Goal: Task Accomplishment & Management: Complete application form

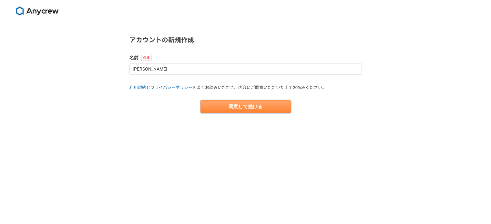
click at [233, 108] on button "同意して続ける" at bounding box center [245, 106] width 90 height 13
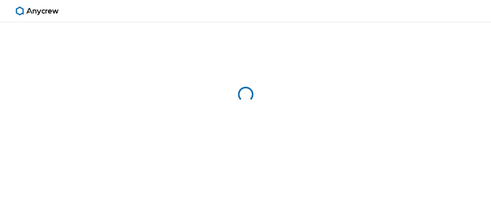
select select "13"
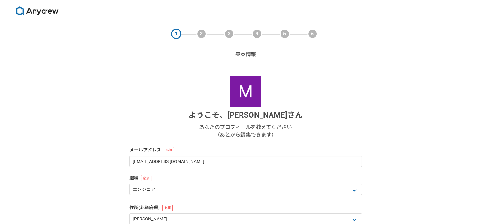
scroll to position [97, 0]
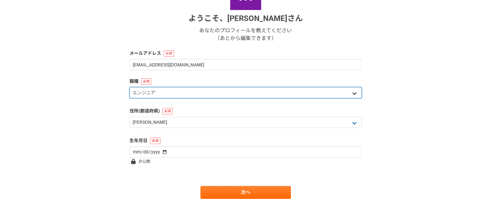
click at [243, 98] on select "エンジニア デザイナー ライター 営業 マーケティング 企画・事業開発 バックオフィス その他" at bounding box center [245, 92] width 232 height 11
select select "7"
click at [129, 87] on select "エンジニア デザイナー ライター 営業 マーケティング 企画・事業開発 バックオフィス その他" at bounding box center [245, 92] width 232 height 11
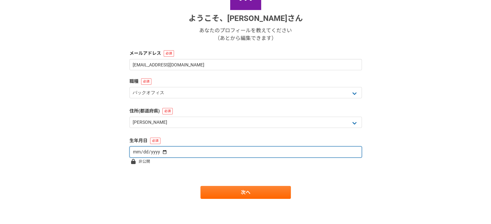
click at [168, 147] on input "date" at bounding box center [245, 151] width 232 height 11
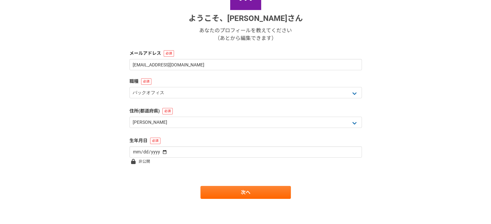
click at [271, 114] on label "住所(都道府県)" at bounding box center [245, 111] width 232 height 7
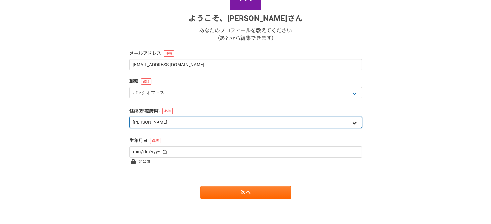
click at [266, 124] on select "北海道 [GEOGRAPHIC_DATA] [GEOGRAPHIC_DATA] [PERSON_NAME][GEOGRAPHIC_DATA] [PERSON_…" at bounding box center [245, 122] width 232 height 11
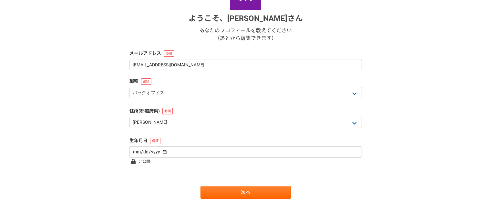
click at [467, 84] on div "1 2 3 4 5 6 基本情報 ようこそ、 [PERSON_NAME] さん あなたのプロフィールを教えてください （あとから編集できます） メールアドレス…" at bounding box center [245, 74] width 491 height 299
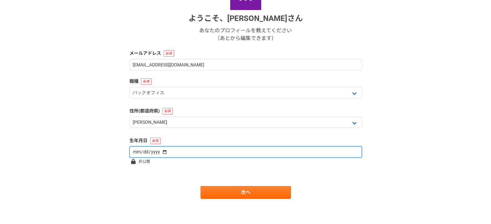
click at [139, 154] on input "date" at bounding box center [245, 151] width 232 height 11
type input "[DATE]"
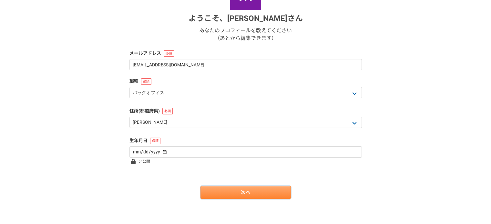
click at [253, 186] on link "次へ" at bounding box center [245, 192] width 90 height 13
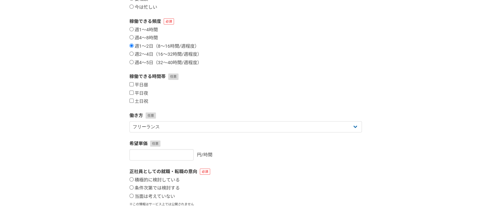
scroll to position [0, 0]
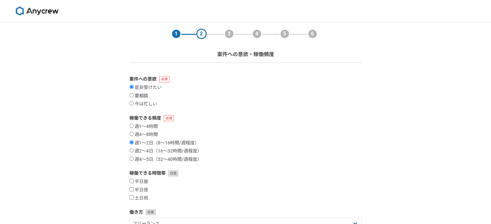
click at [132, 96] on input "要相談" at bounding box center [131, 95] width 4 height 4
radio input "true"
click at [132, 125] on input "週1〜4時間" at bounding box center [131, 126] width 4 height 4
radio input "true"
click at [132, 197] on input "土日祝" at bounding box center [131, 197] width 4 height 4
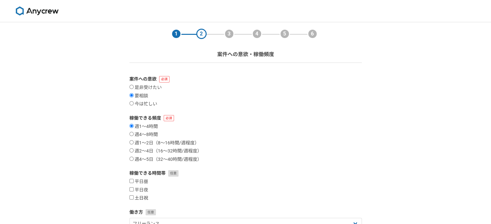
checkbox input "true"
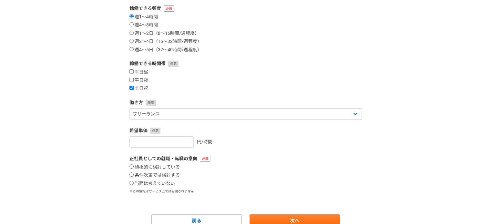
scroll to position [138, 0]
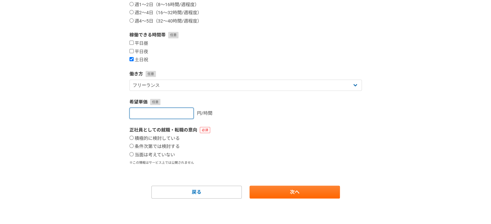
click at [165, 115] on input "number" at bounding box center [161, 113] width 64 height 11
type input "3500"
click at [227, 142] on div "積極的に検討している 条件次第では検討する 当面は考えていない" at bounding box center [245, 147] width 232 height 22
click at [128, 155] on section "1 2 3 4 5 6 案件への意欲・稼働頻度 案件への意欲 是非受けたい 要相談 今は忙しい 稼働できる頻度 週1〜4時間 週4〜8時間 週1〜2日（8〜1…" at bounding box center [245, 41] width 245 height 315
click at [131, 155] on input "当面は考えていない" at bounding box center [131, 154] width 4 height 4
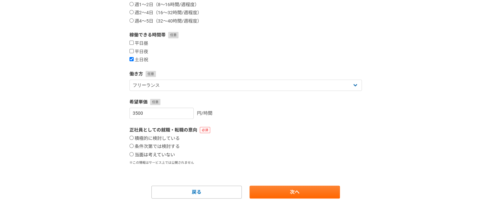
radio input "true"
click at [273, 189] on link "次へ" at bounding box center [294, 192] width 90 height 13
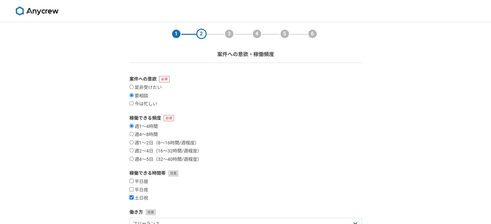
select select
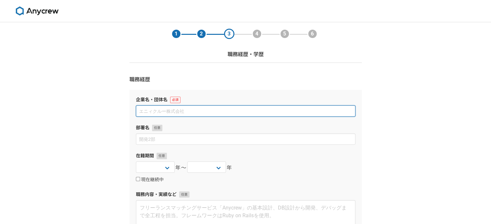
click at [225, 113] on input at bounding box center [245, 110] width 219 height 11
type input "株式会社ライティングカンパニー[PERSON_NAME]組"
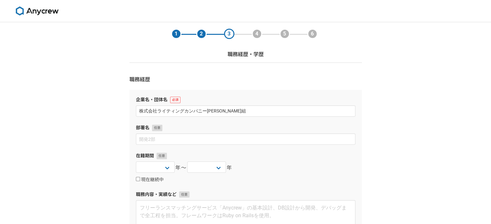
click at [375, 50] on div "1 2 3 4 5 6 職務経歴・学歴 職務経歴 企業名・団体名 株式会社ライティングカンパニー[PERSON_NAME]組 部署名 在籍期間 [DATE] …" at bounding box center [245, 195] width 491 height 346
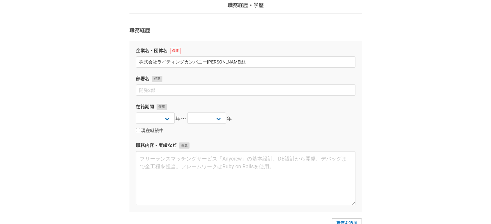
scroll to position [48, 0]
click at [161, 118] on select "[DATE] [DATE] [DATE] [DATE] [DATE] [DATE] [DATE] [DATE] [DATE] [DATE] [DATE] [D…" at bounding box center [155, 118] width 39 height 11
select select "[DATE]"
click at [136, 113] on select "[DATE] [DATE] [DATE] [DATE] [DATE] [DATE] [DATE] [DATE] [DATE] [DATE] [DATE] [D…" at bounding box center [155, 118] width 39 height 11
click at [205, 116] on select "[DATE] [DATE] [DATE] [DATE] [DATE] [DATE] [DATE] [DATE] [DATE] [DATE] [DATE] [D…" at bounding box center [206, 118] width 39 height 11
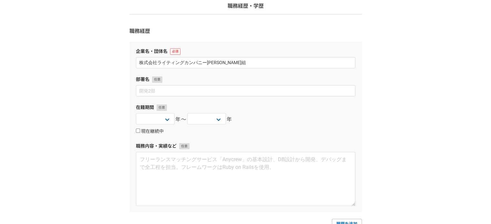
click at [154, 131] on label "現在継続中" at bounding box center [150, 132] width 28 height 6
click at [140, 131] on input "現在継続中" at bounding box center [138, 131] width 4 height 4
checkbox input "true"
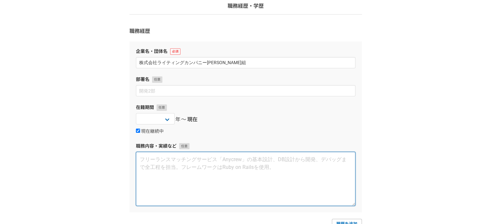
click at [230, 166] on textarea at bounding box center [245, 179] width 219 height 54
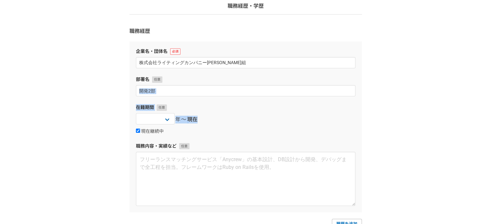
drag, startPoint x: 488, startPoint y: 99, endPoint x: 485, endPoint y: 117, distance: 18.4
click at [485, 117] on div "1 2 3 4 5 6 職務経歴・学歴 職務経歴 企業名・団体名 株式会社ライティングカンパニー[PERSON_NAME]組 部署名 在籍期間 [DATE] …" at bounding box center [245, 147] width 491 height 346
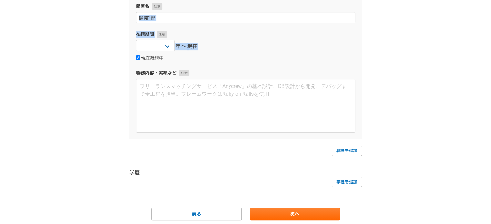
scroll to position [144, 0]
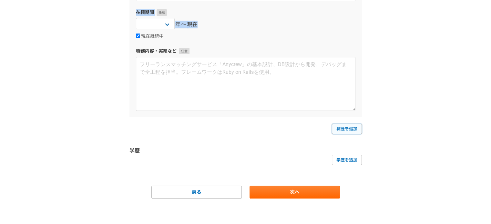
click at [346, 129] on link "職歴を追加" at bounding box center [347, 129] width 30 height 10
select select
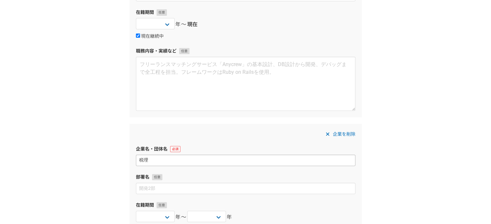
type input "税"
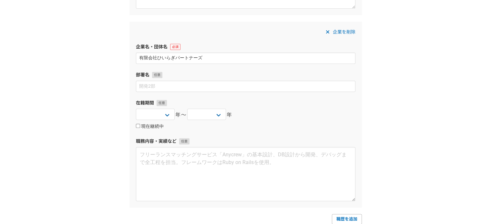
scroll to position [316, 0]
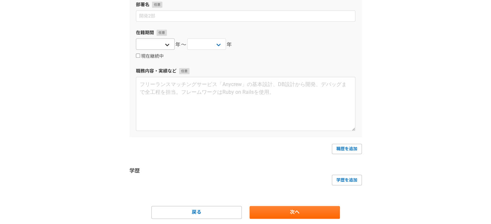
type input "有限会社ひいらぎパートナーズ"
click at [172, 45] on select "[DATE] [DATE] [DATE] [DATE] [DATE] [DATE] [DATE] [DATE] [DATE] [DATE] [DATE] [D…" at bounding box center [155, 43] width 39 height 11
select select "[DATE]"
click at [136, 38] on select "[DATE] [DATE] [DATE] [DATE] [DATE] [DATE] [DATE] [DATE] [DATE] [DATE] [DATE] [D…" at bounding box center [155, 43] width 39 height 11
click at [149, 55] on label "現在継続中" at bounding box center [150, 57] width 28 height 6
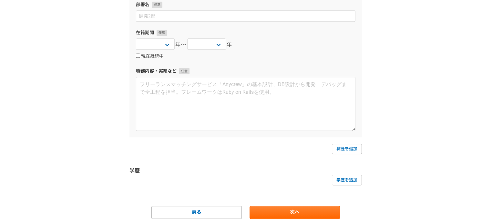
click at [140, 55] on input "現在継続中" at bounding box center [138, 56] width 4 height 4
checkbox input "true"
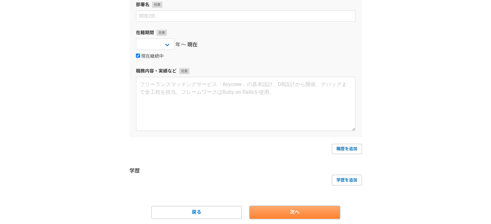
click at [274, 207] on link "次へ" at bounding box center [294, 212] width 90 height 13
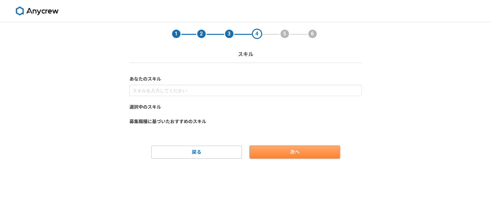
scroll to position [0, 0]
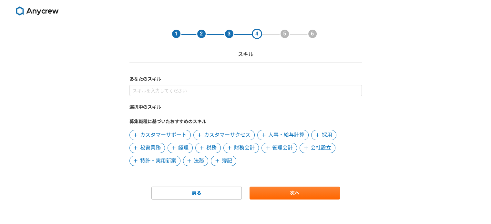
click at [184, 147] on span "経理" at bounding box center [183, 148] width 10 height 8
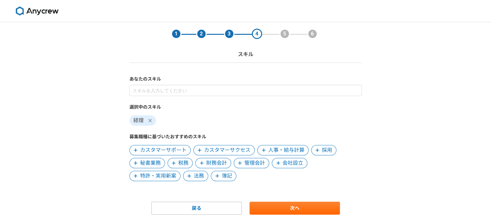
click at [215, 161] on span "財務会計" at bounding box center [216, 163] width 21 height 8
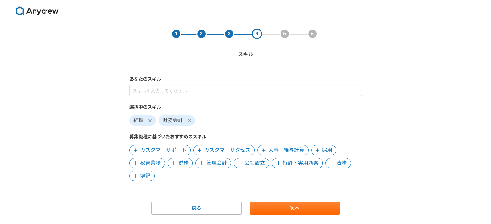
click at [220, 165] on span "管理会計" at bounding box center [216, 163] width 21 height 8
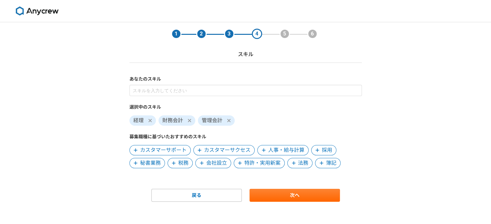
click at [277, 153] on span "人事・給与計算" at bounding box center [286, 150] width 36 height 8
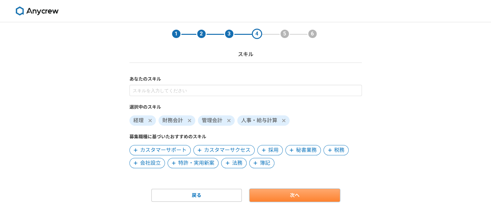
click at [277, 200] on link "次へ" at bounding box center [294, 195] width 90 height 13
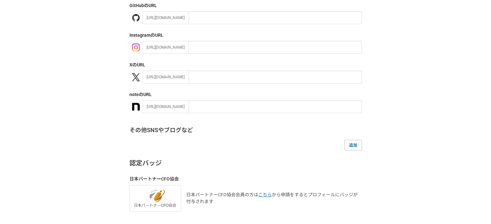
scroll to position [130, 0]
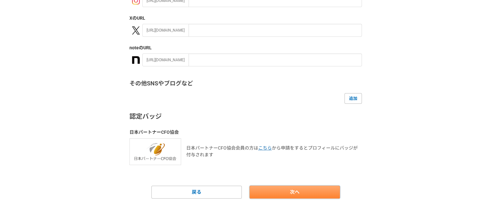
click at [306, 188] on link "次へ" at bounding box center [294, 192] width 90 height 13
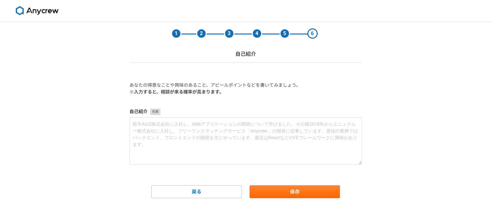
scroll to position [0, 0]
click at [288, 191] on button "保存" at bounding box center [294, 192] width 90 height 13
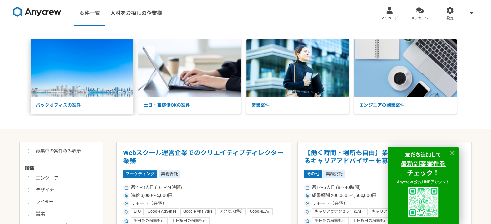
click at [109, 103] on p "バックオフィスの案件" at bounding box center [82, 105] width 103 height 17
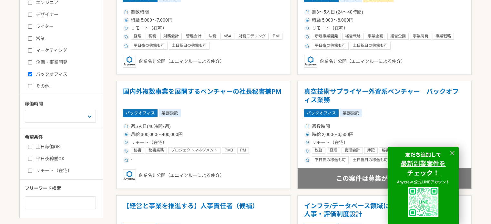
scroll to position [199, 0]
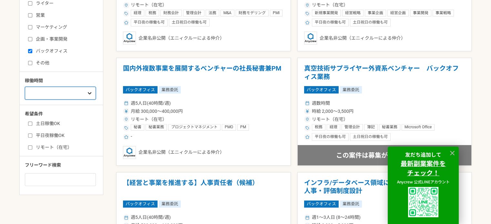
click at [59, 95] on select "週1人日（8時間）以下 週2人日（16時間）以下 週3人日（24時間）以下 週4人日（32時間）以下 週5人日（40時間）以下" at bounding box center [60, 93] width 71 height 13
select select "1"
click at [25, 87] on select "週1人日（8時間）以下 週2人日（16時間）以下 週3人日（24時間）以下 週4人日（32時間）以下 週5人日（40時間）以下" at bounding box center [60, 93] width 71 height 13
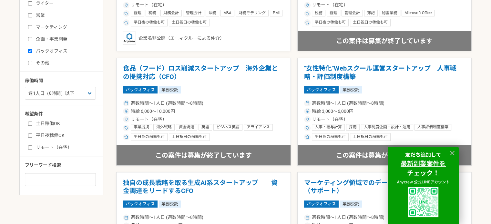
click at [54, 144] on label "リモート（在宅）" at bounding box center [65, 147] width 74 height 7
click at [32, 145] on input "リモート（在宅）" at bounding box center [30, 147] width 4 height 4
checkbox input "true"
